Goal: Complete application form

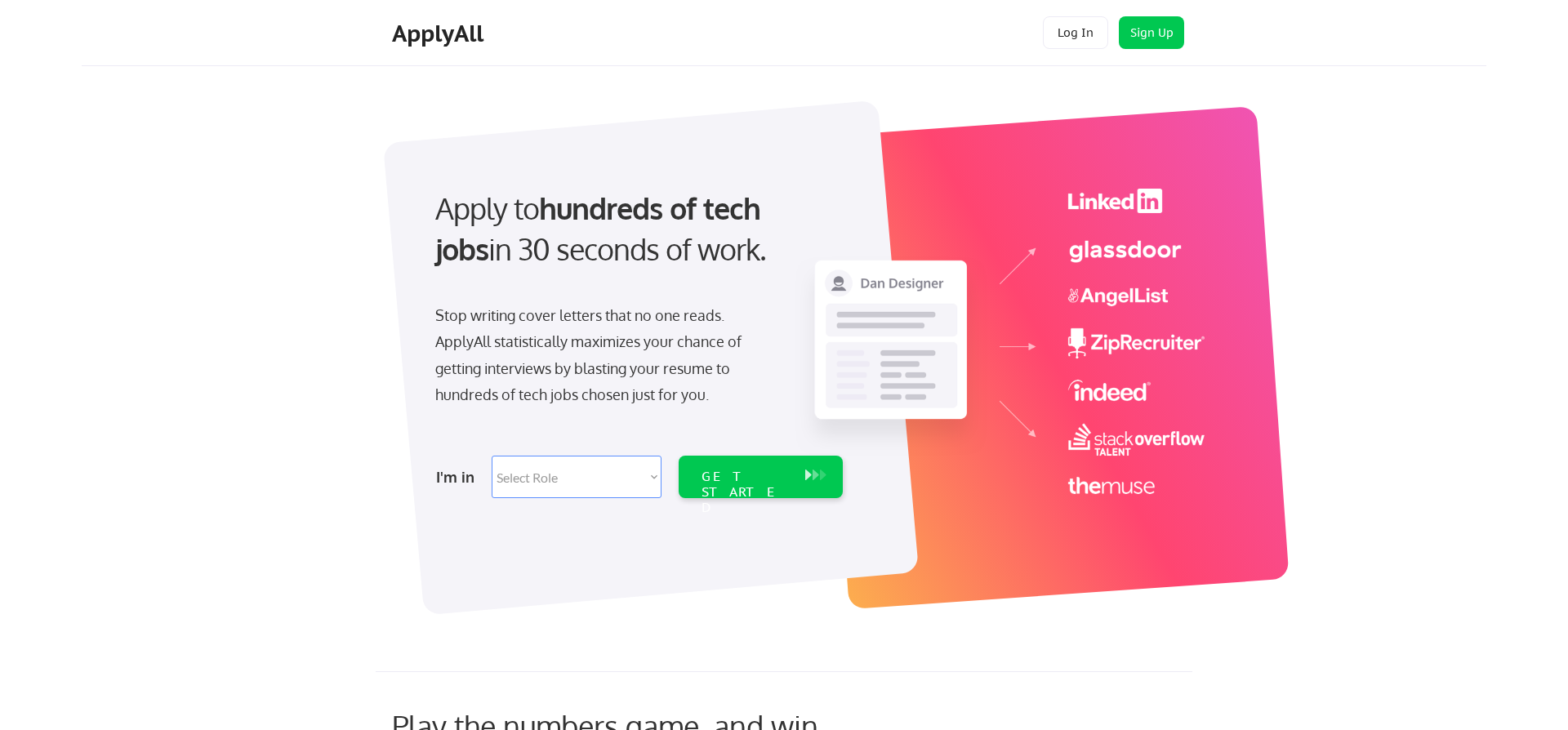
click at [492, 456] on select "Select Role Software Engineering Product Management Customer Success Sales UI/U…" at bounding box center [577, 477] width 170 height 42
select select ""engineering""
click option "Software Engineering" at bounding box center [0, 0] width 0 height 0
select select ""engineering""
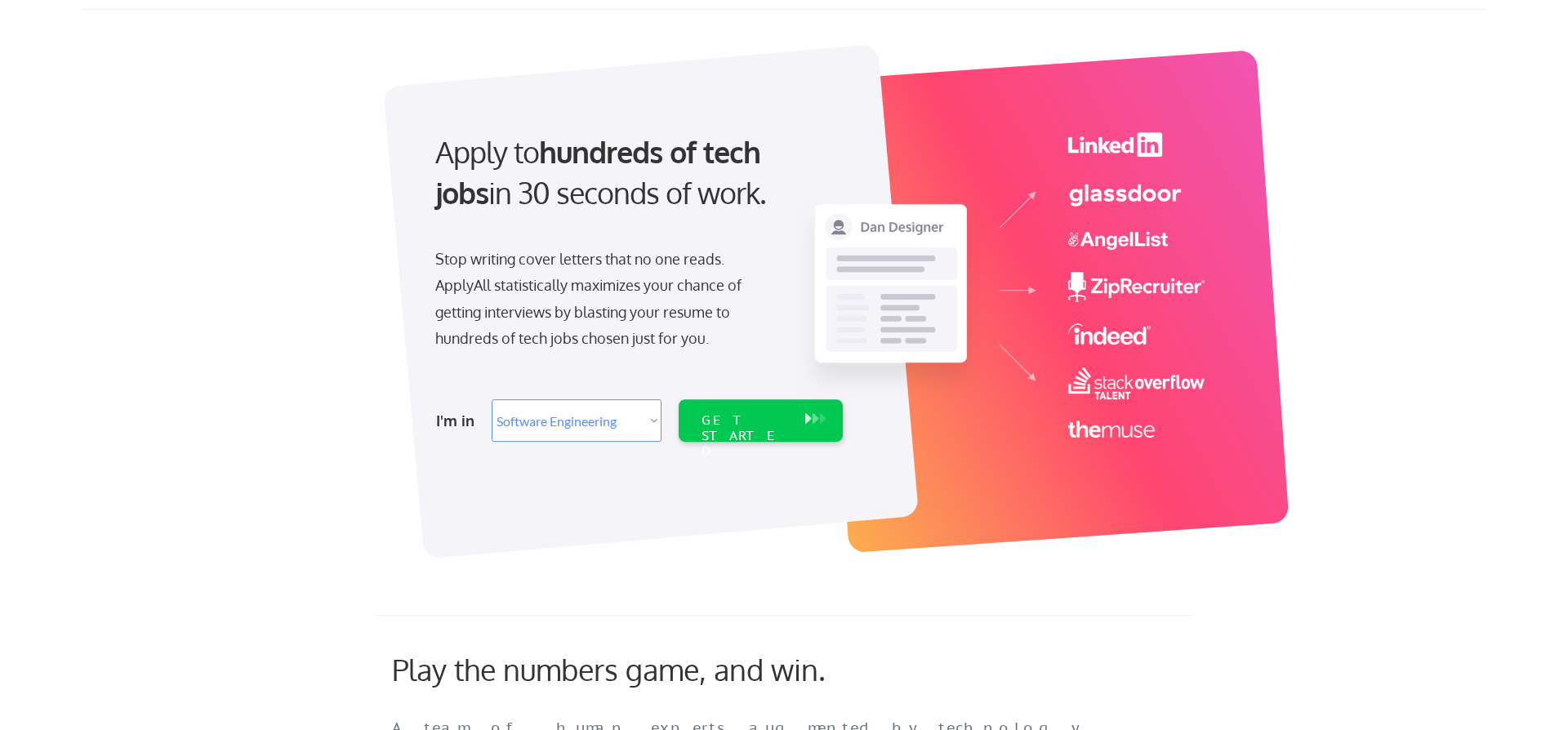
scroll to position [280, 0]
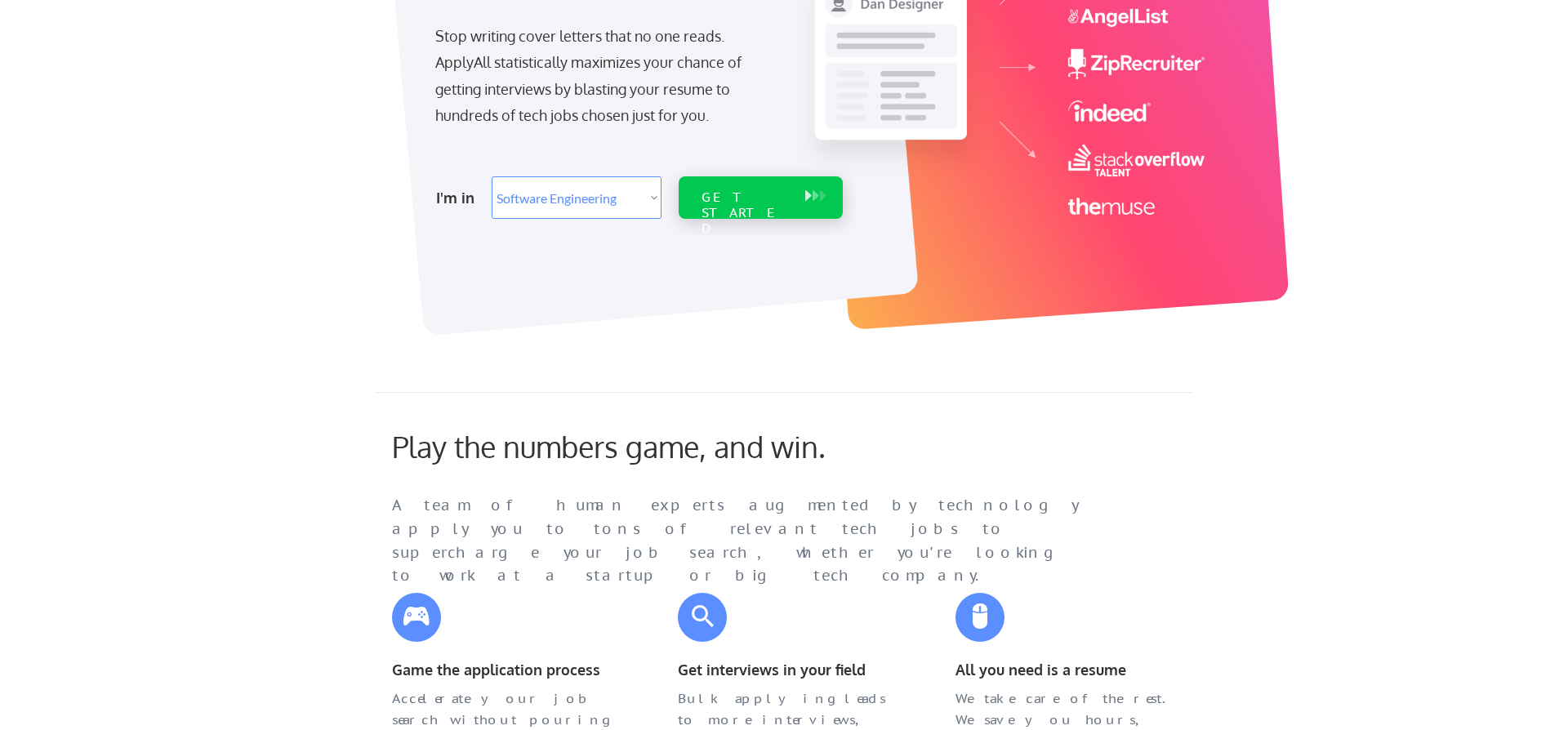
click at [745, 198] on div "GET STARTED" at bounding box center [745, 213] width 88 height 47
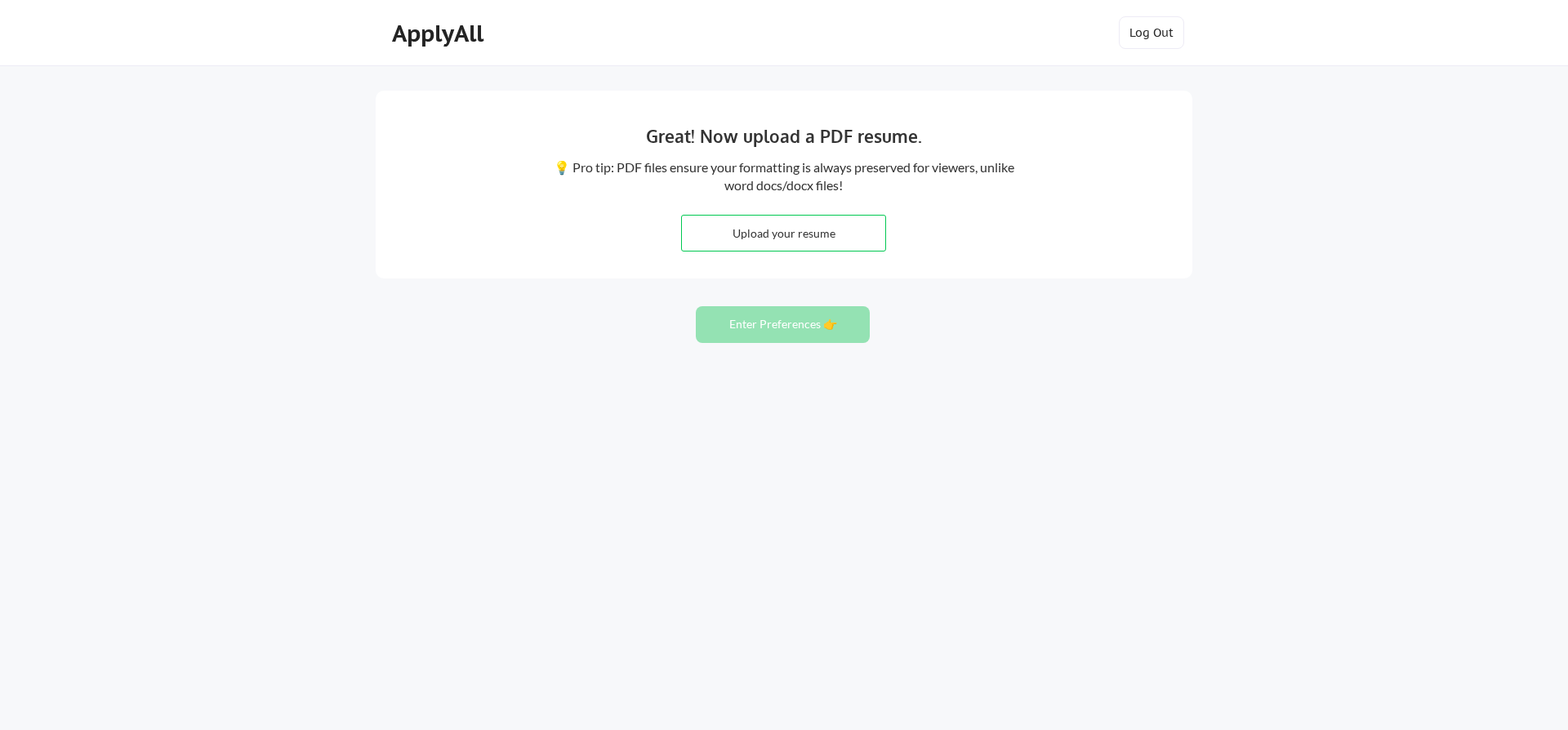
click at [792, 234] on input "file" at bounding box center [784, 233] width 203 height 35
type input "C:\fakepath\[PERSON_NAME].vanorden_resume2025.pdf"
click at [779, 327] on button "Enter Preferences 👉" at bounding box center [783, 324] width 174 height 37
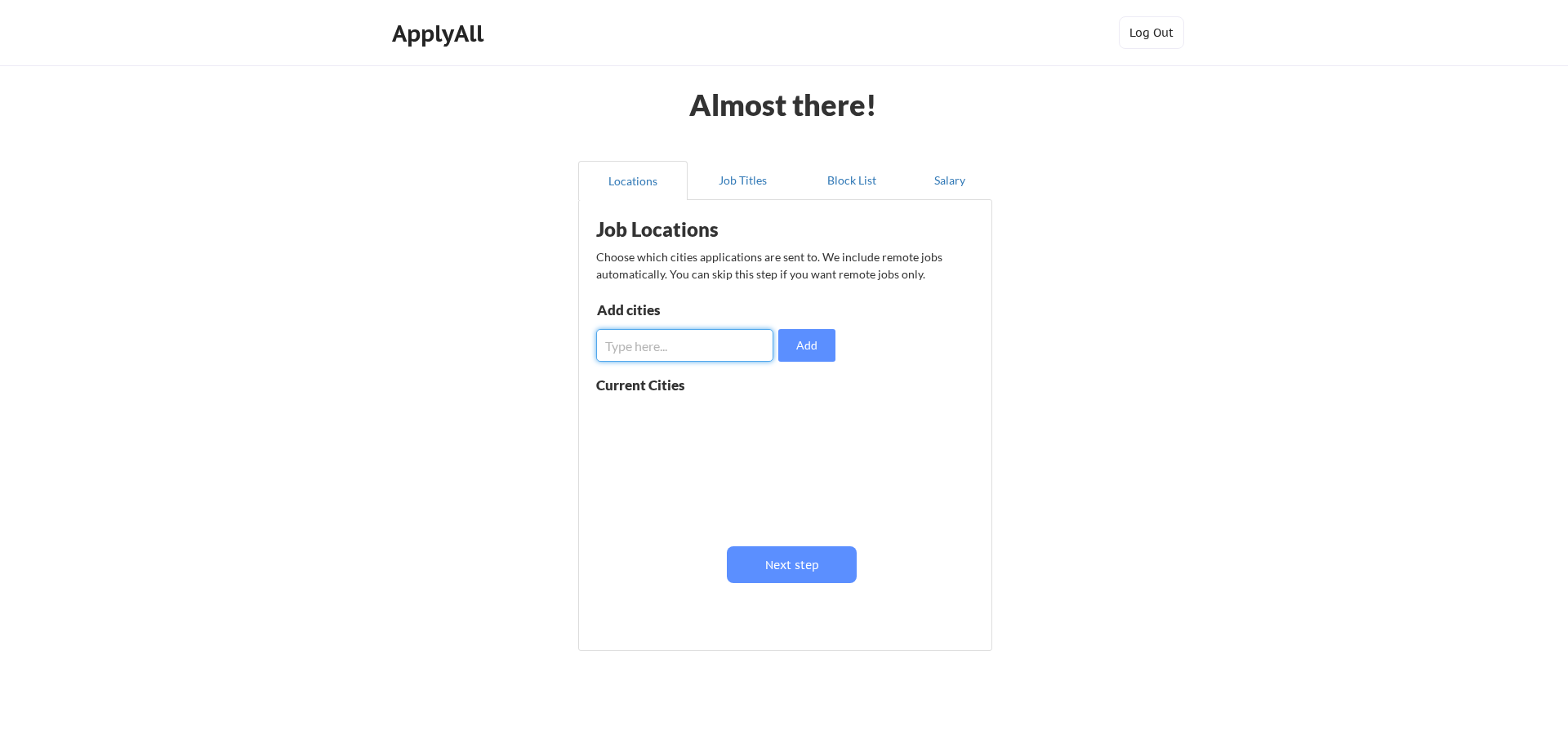
click at [707, 344] on input "input" at bounding box center [685, 344] width 177 height 32
type input "Kalispell, MT"
click at [806, 345] on button "Add" at bounding box center [806, 344] width 57 height 32
click at [723, 344] on input "input" at bounding box center [685, 344] width 177 height 32
type input "Whitefish, MT"
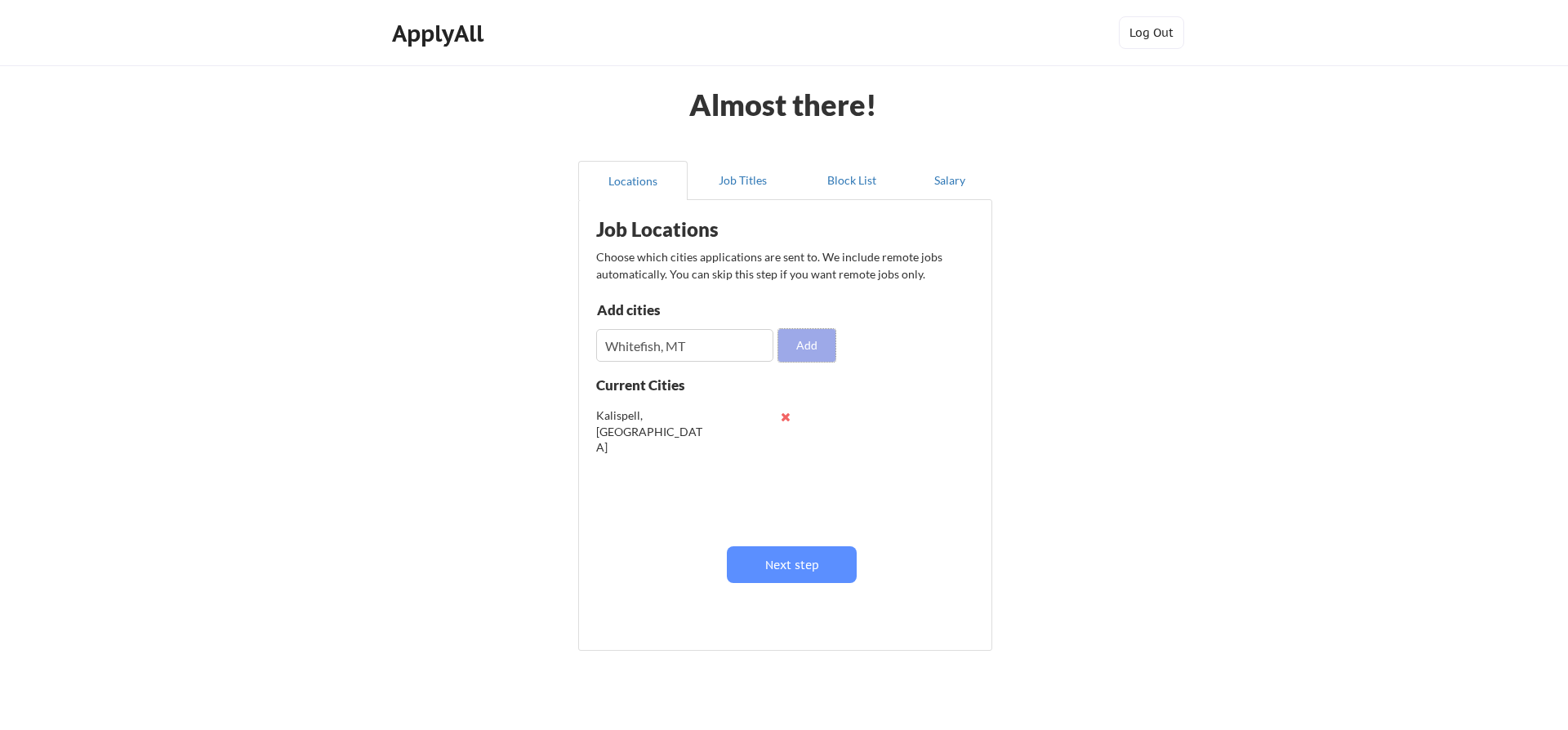
click at [805, 345] on button "Add" at bounding box center [806, 344] width 57 height 32
click at [677, 341] on input "input" at bounding box center [685, 344] width 177 height 32
type input "Columbia Falls, MT"
click at [820, 344] on button "Add" at bounding box center [806, 344] width 57 height 32
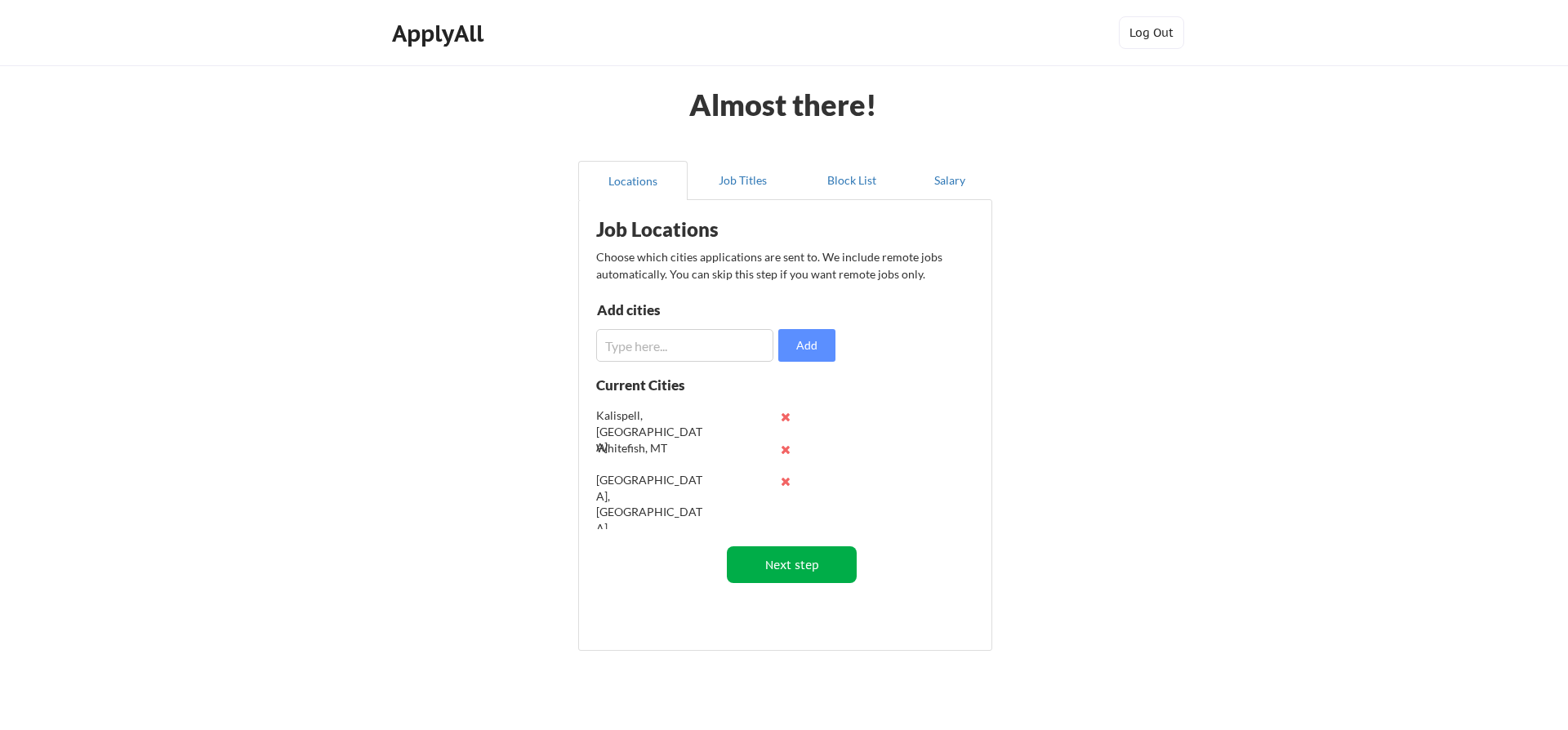
click at [789, 567] on button "Next step" at bounding box center [791, 564] width 130 height 37
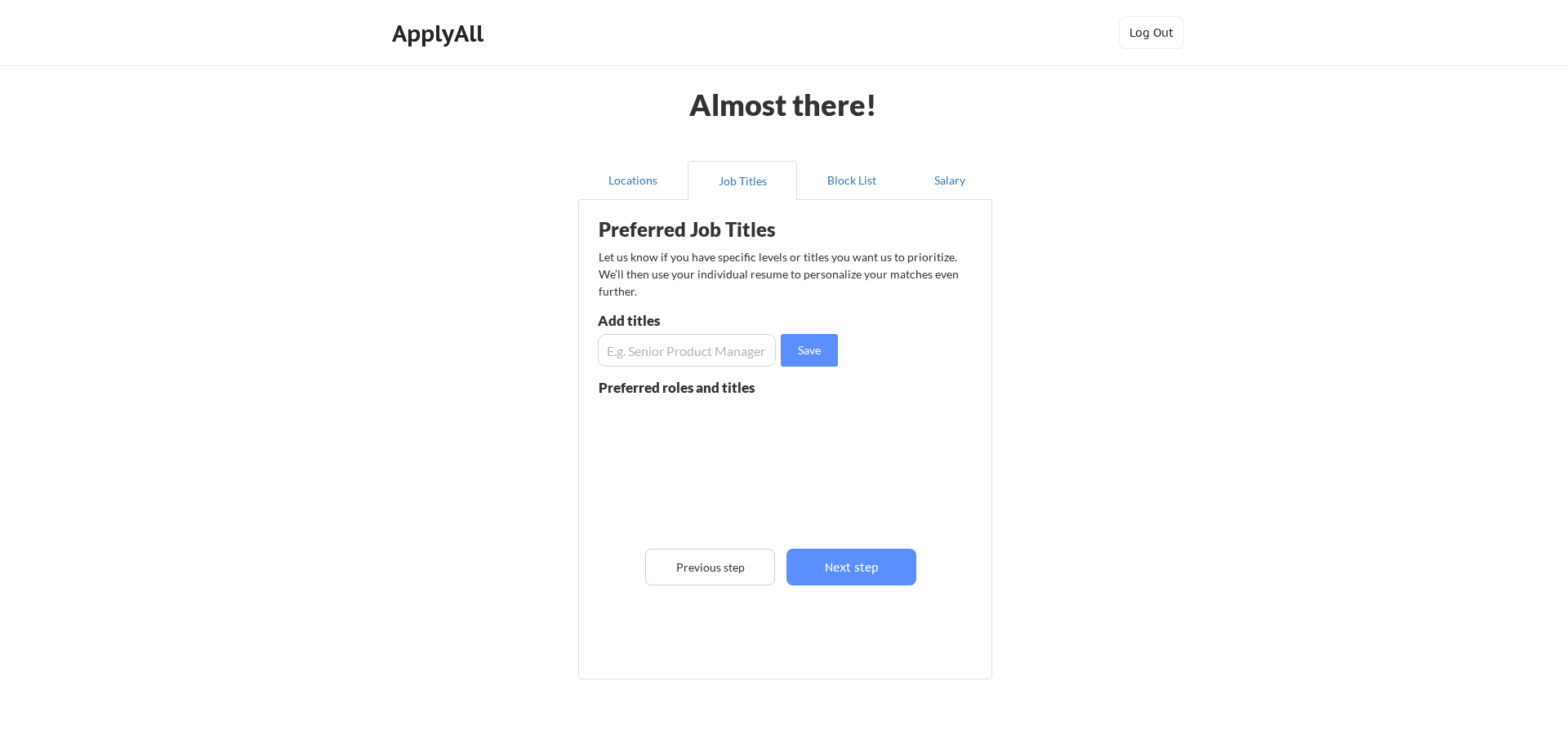
click at [706, 351] on input "input" at bounding box center [686, 350] width 178 height 32
type input "Senior Software Engineer"
click at [808, 351] on button "Save" at bounding box center [809, 350] width 57 height 32
click at [735, 351] on input "input" at bounding box center [686, 350] width 178 height 32
type input "Principal Software Engineer"
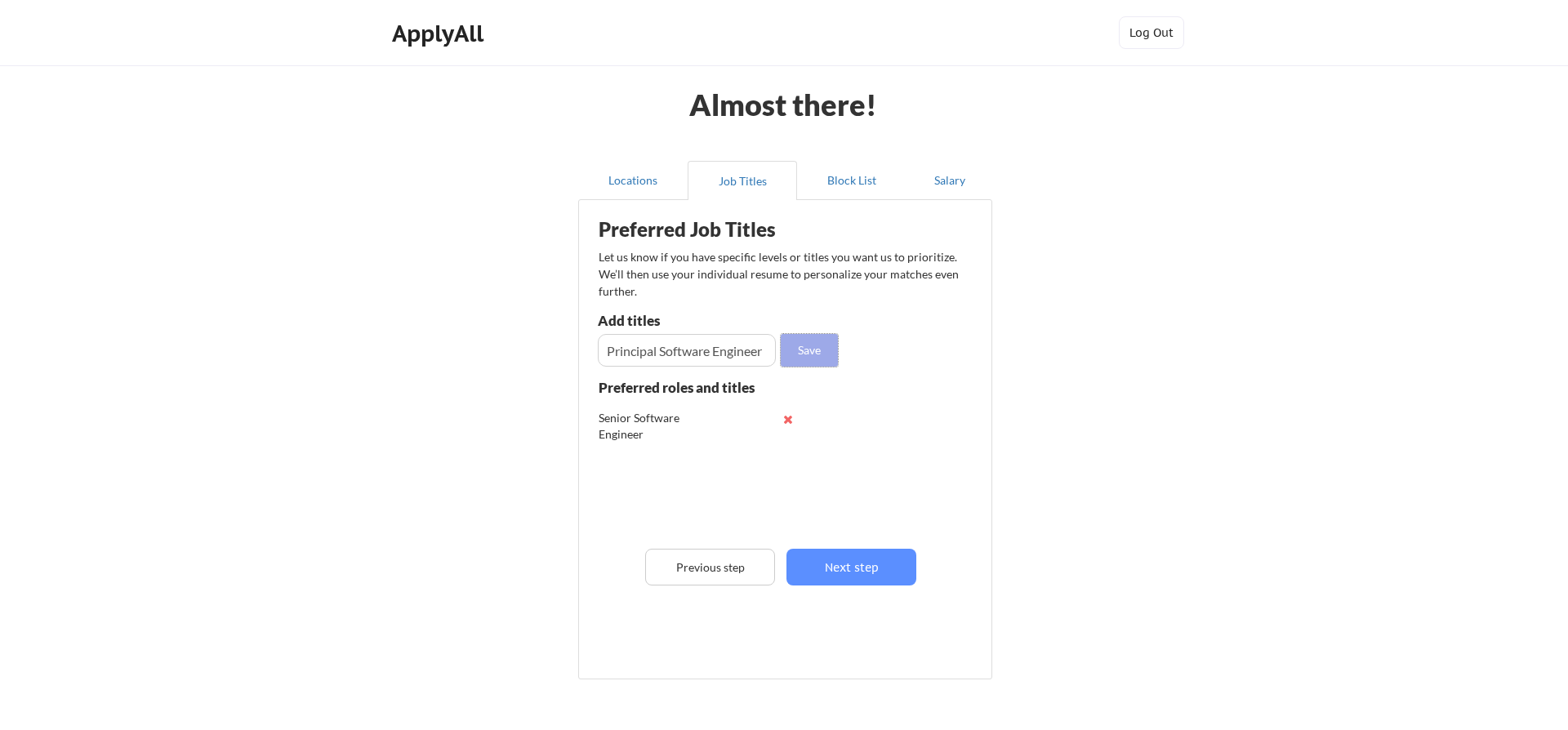
click at [807, 353] on button "Save" at bounding box center [809, 350] width 57 height 32
click at [717, 357] on input "input" at bounding box center [686, 350] width 178 height 32
type input "Senior Application Developer"
click at [814, 344] on button "Save" at bounding box center [809, 350] width 57 height 32
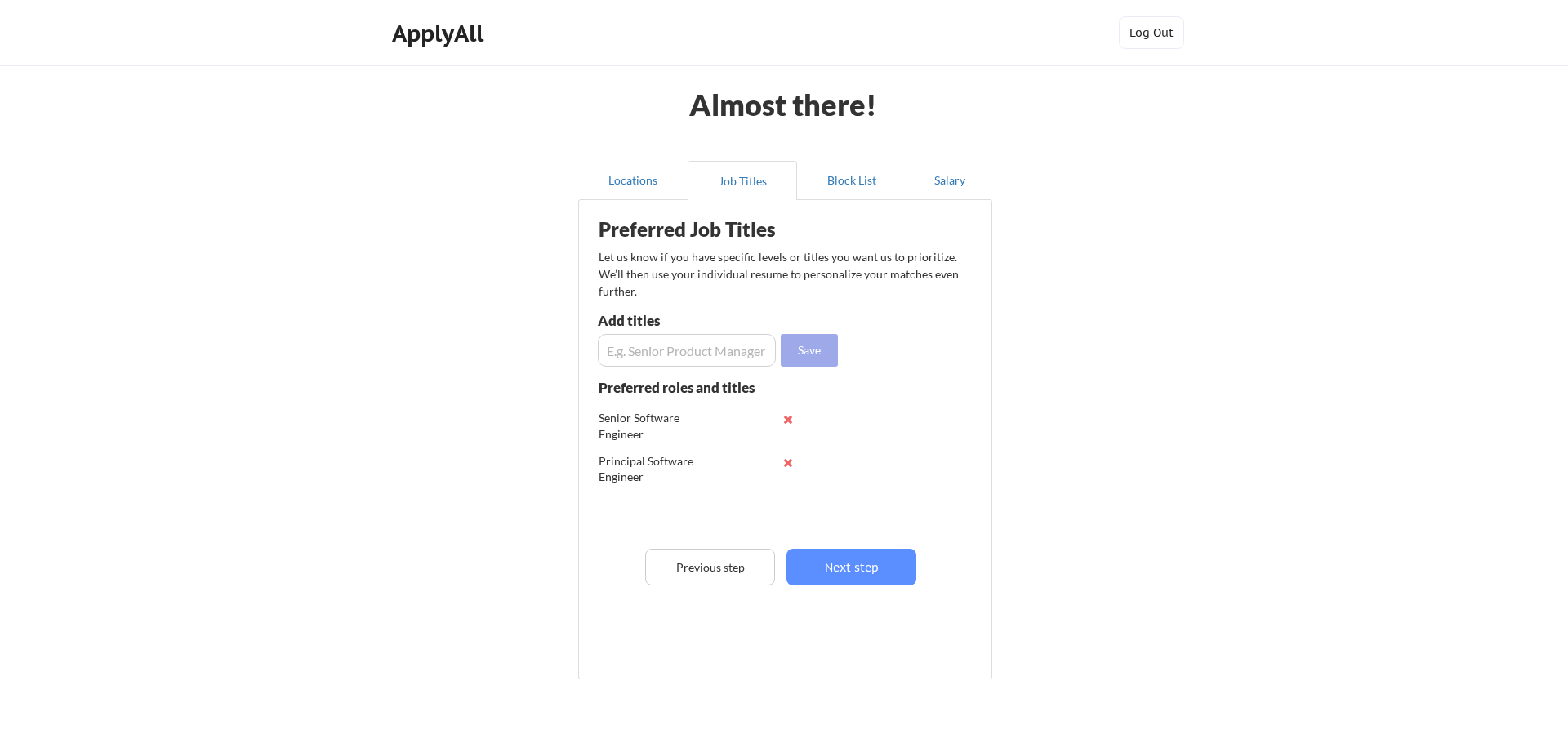
scroll to position [0, 0]
click at [727, 355] on input "input" at bounding box center [686, 350] width 178 height 32
type input "Senior .NET Engineer"
click at [815, 349] on button "Save" at bounding box center [809, 350] width 57 height 32
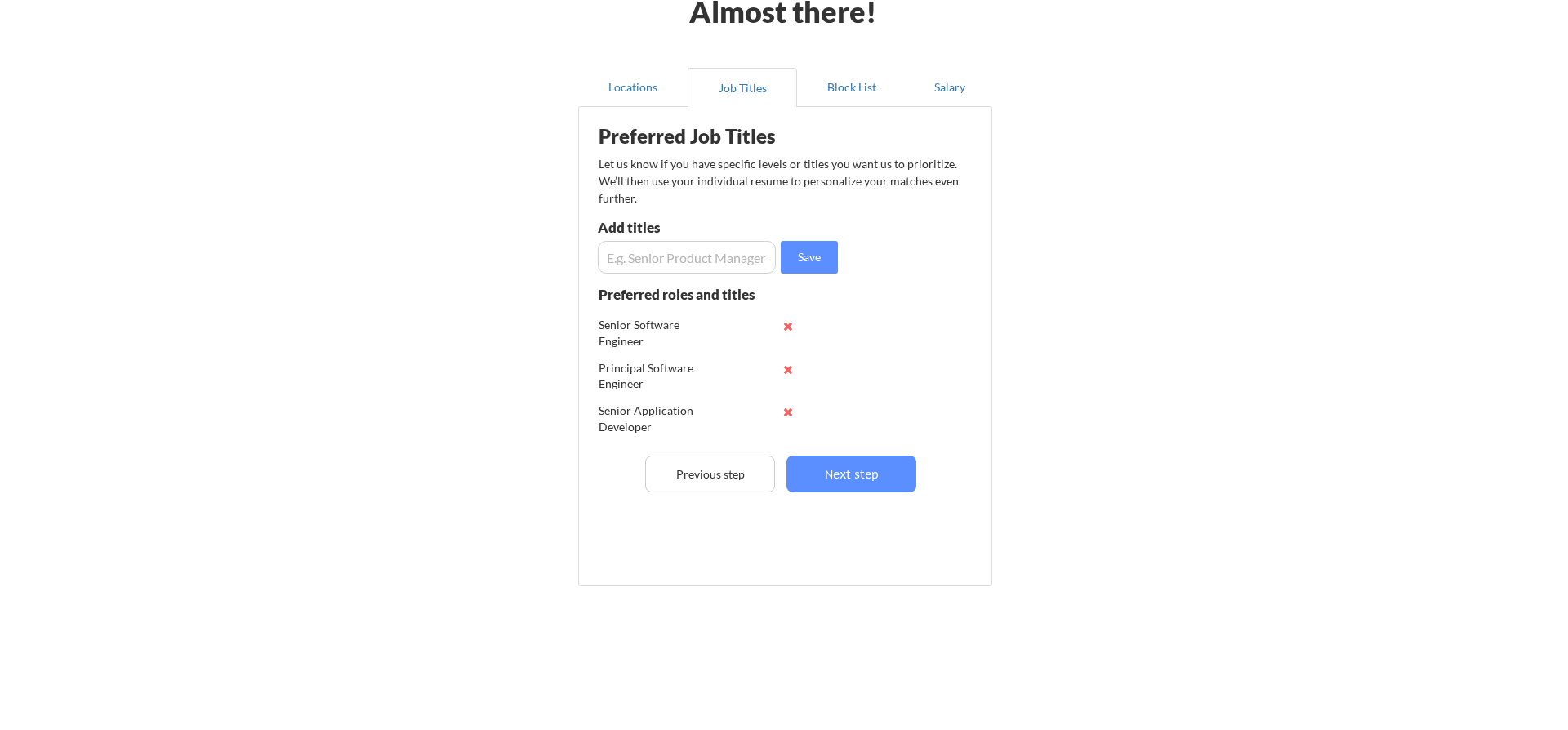
click at [961, 315] on div "Preferred Job Titles Let us know if you have specific levels or titles you want…" at bounding box center [788, 342] width 402 height 455
click at [866, 475] on button "Next step" at bounding box center [851, 474] width 130 height 37
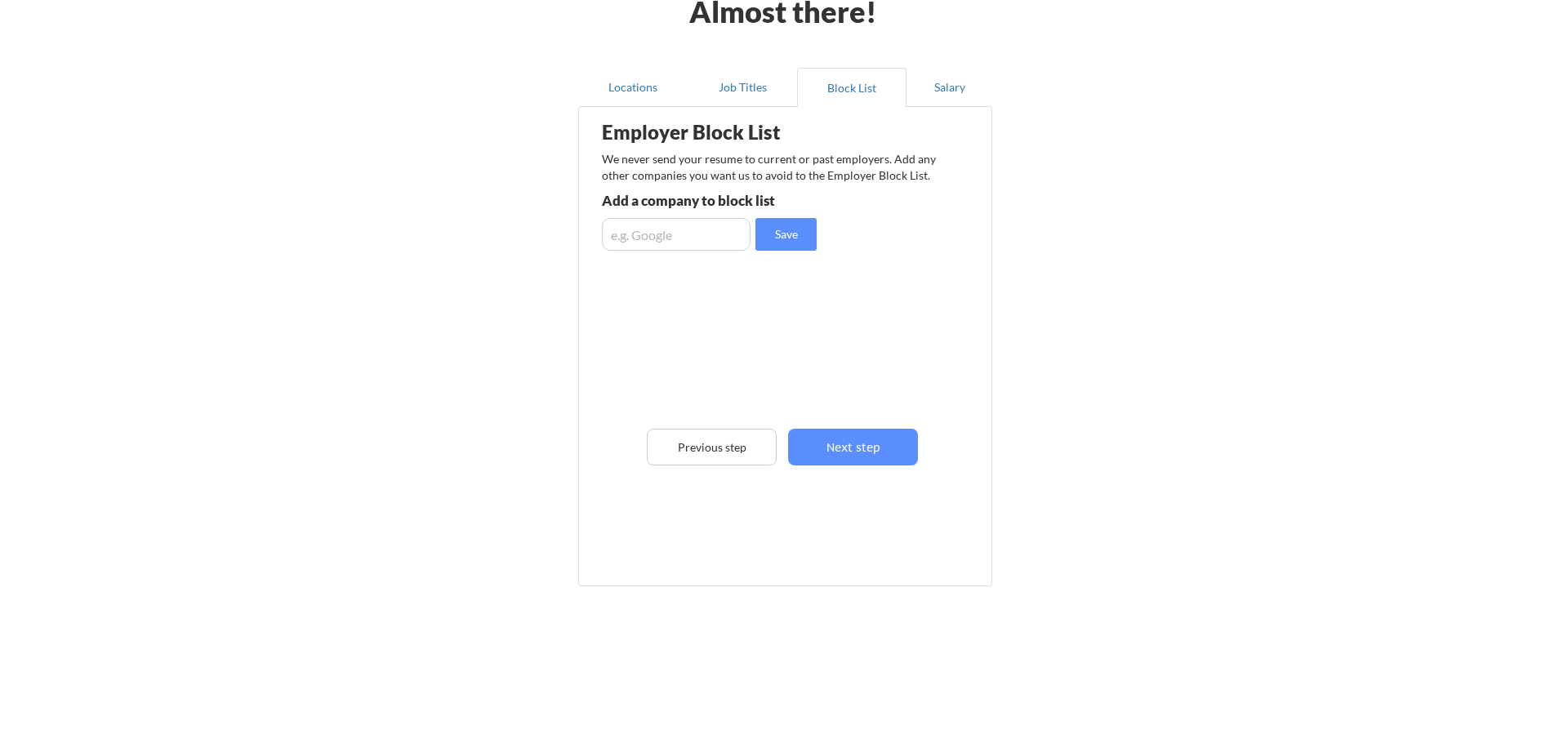
click at [695, 232] on input "input" at bounding box center [677, 234] width 149 height 32
type input "Health Catalyst"
click at [793, 233] on button "Save" at bounding box center [786, 234] width 61 height 32
click at [847, 447] on button "Next step" at bounding box center [853, 447] width 130 height 37
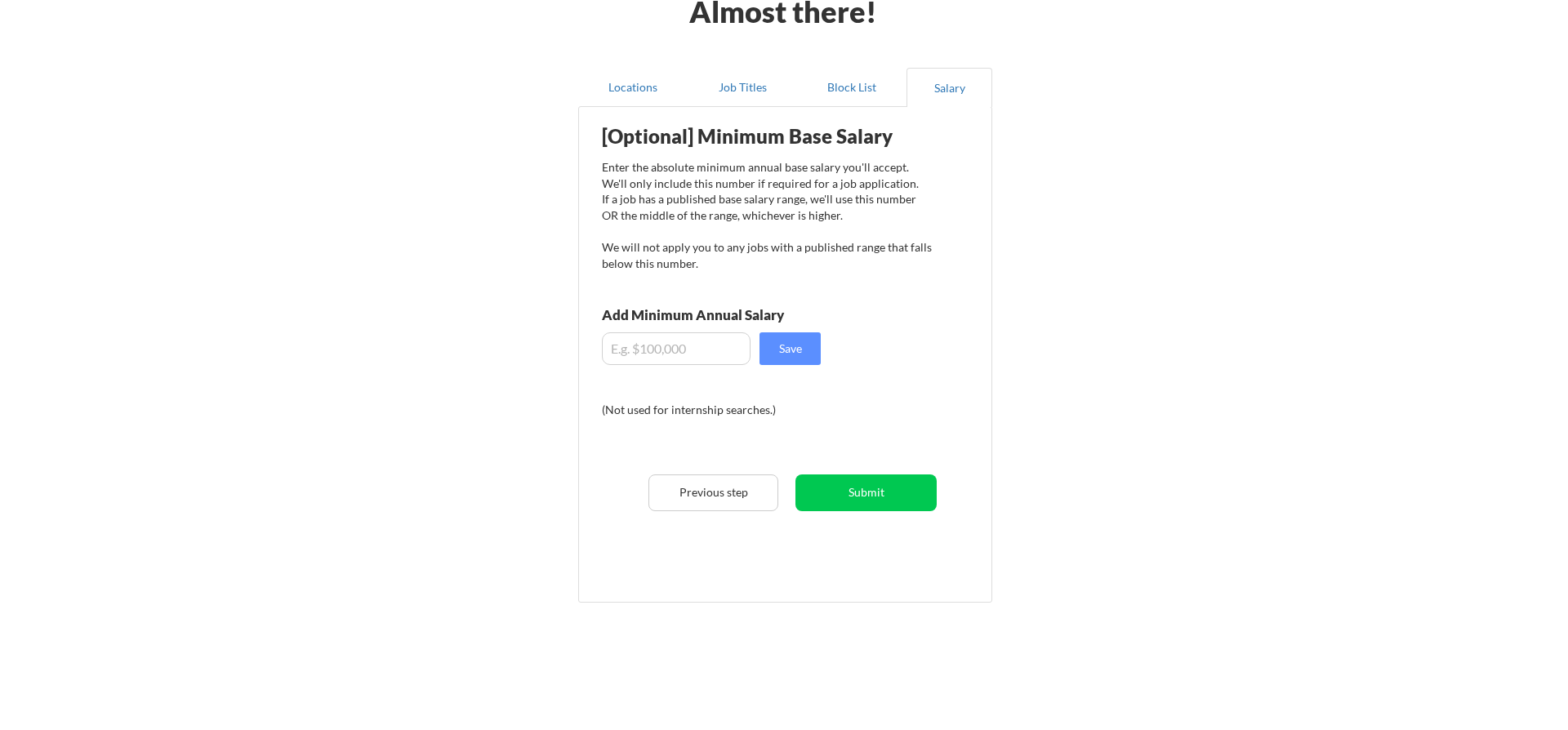
click at [695, 351] on input "input" at bounding box center [677, 348] width 149 height 32
type input "$160,000"
click at [804, 348] on button "Save" at bounding box center [790, 348] width 61 height 32
click at [875, 490] on button "Submit" at bounding box center [865, 493] width 141 height 37
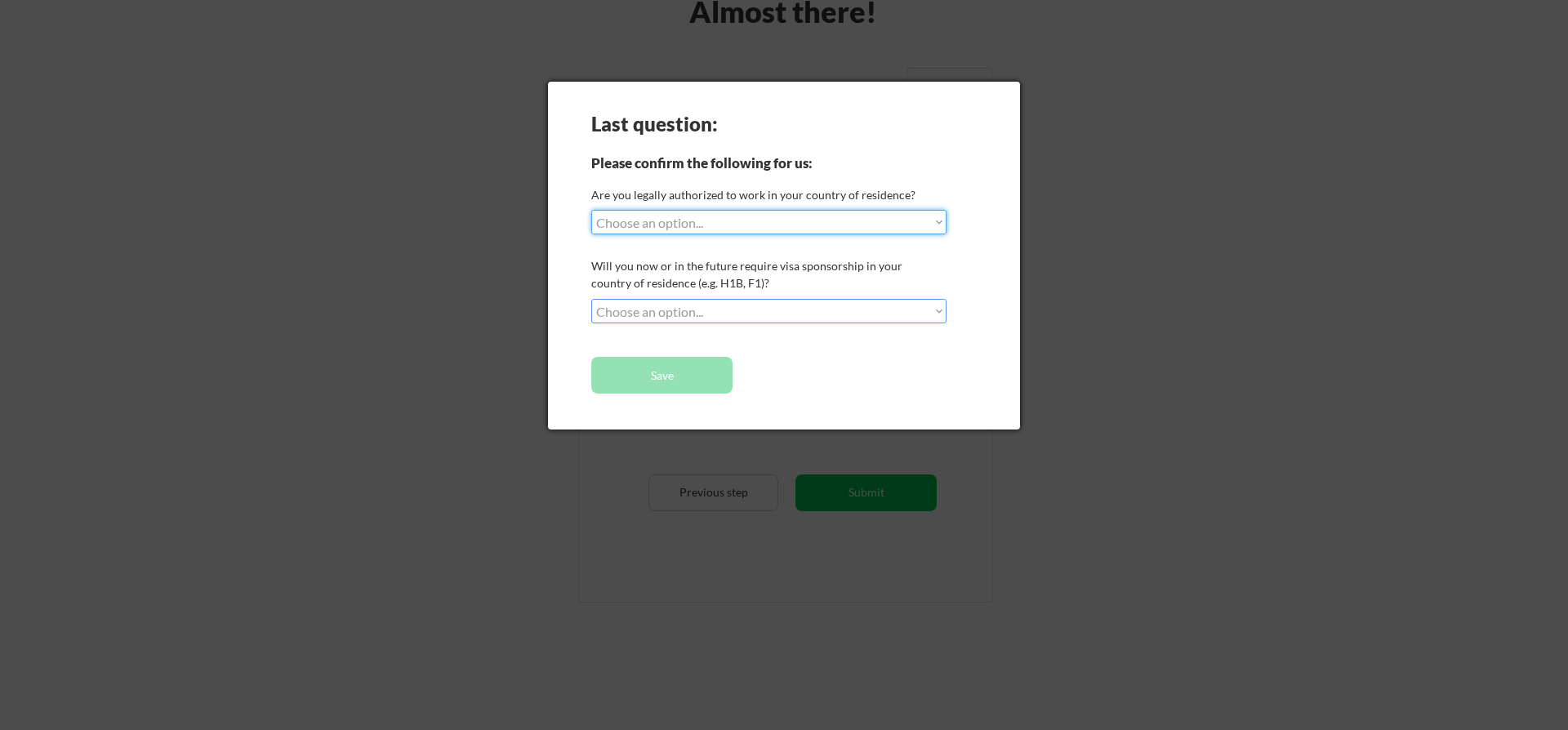
click at [591, 209] on select "Choose an option... Yes, I am a US Citizen Yes, I am a Canadian Citizen Yes, I …" at bounding box center [768, 222] width 355 height 25
select select ""yes__i_am_a_us_citizen""
click option "Yes, I am a US Citizen" at bounding box center [0, 0] width 0 height 0
click at [591, 299] on select "Choose an option... No, I will not need sponsorship Yes, I will need sponsorship" at bounding box center [768, 311] width 355 height 25
select select ""no__i_will_not_need_sponsorship""
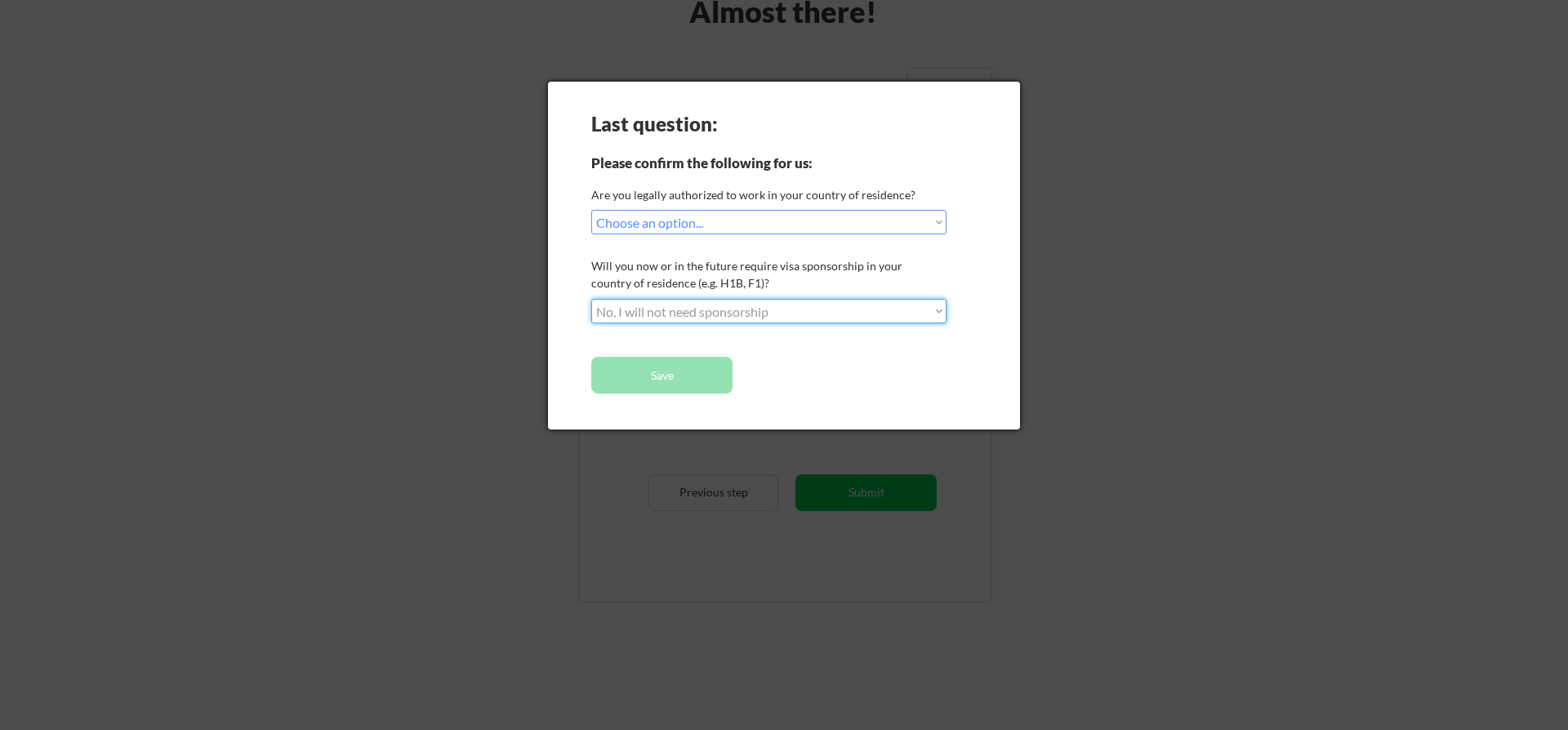
click option "No, I will not need sponsorship" at bounding box center [0, 0] width 0 height 0
click at [656, 372] on button "Save" at bounding box center [661, 375] width 141 height 37
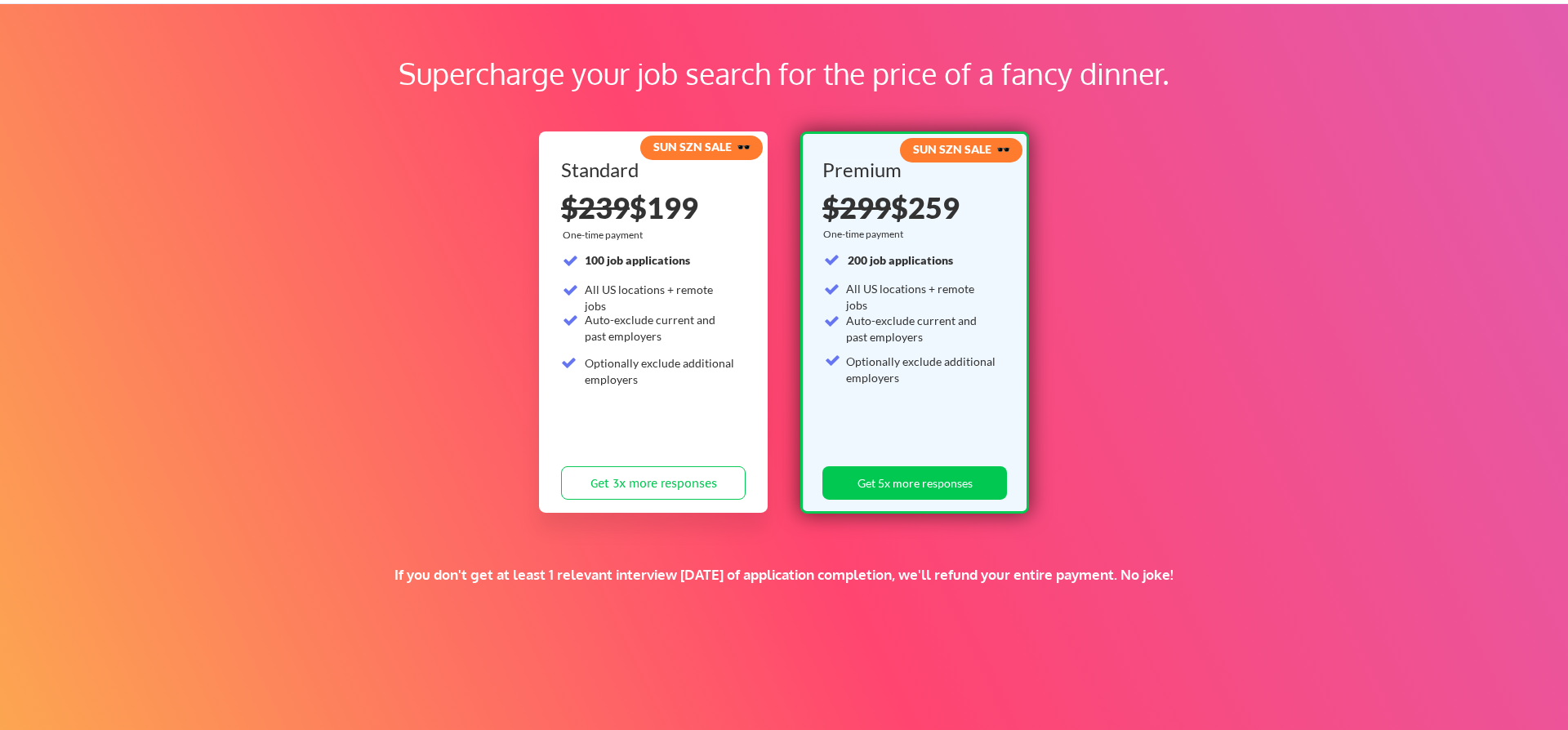
scroll to position [93, 0]
